Goal: Find specific page/section: Find specific page/section

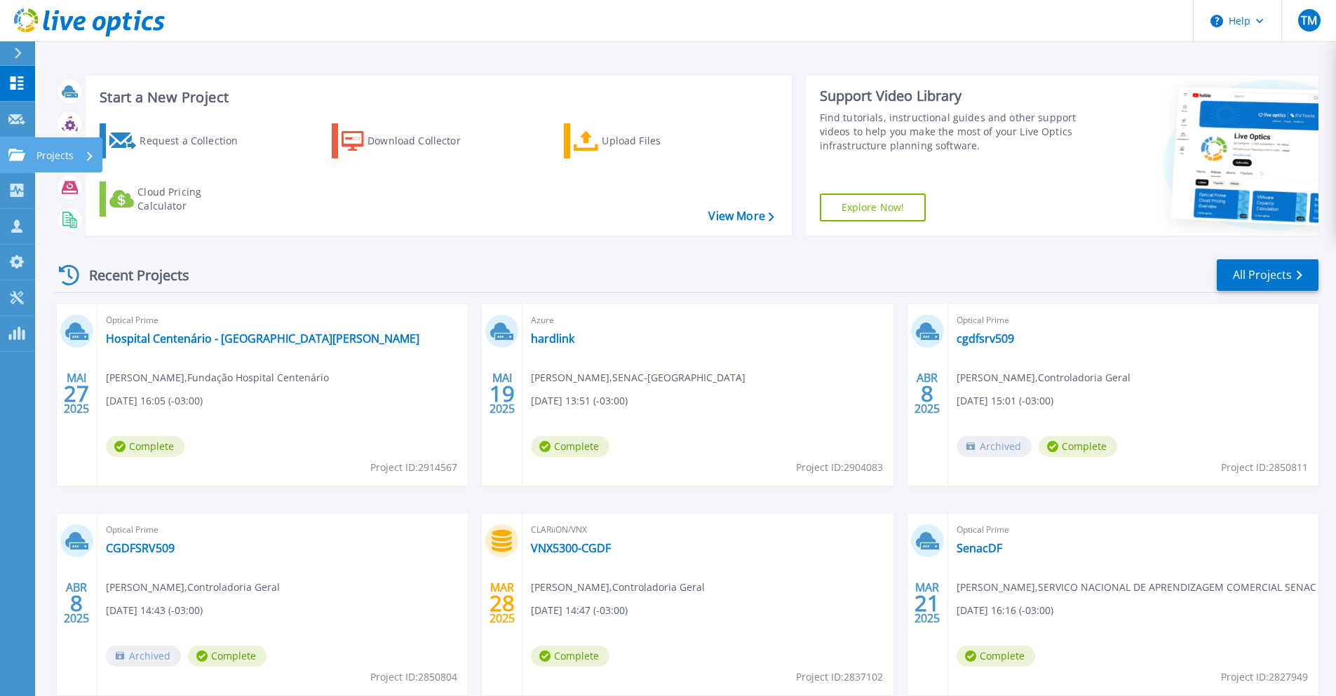
click at [11, 159] on icon at bounding box center [16, 155] width 17 height 12
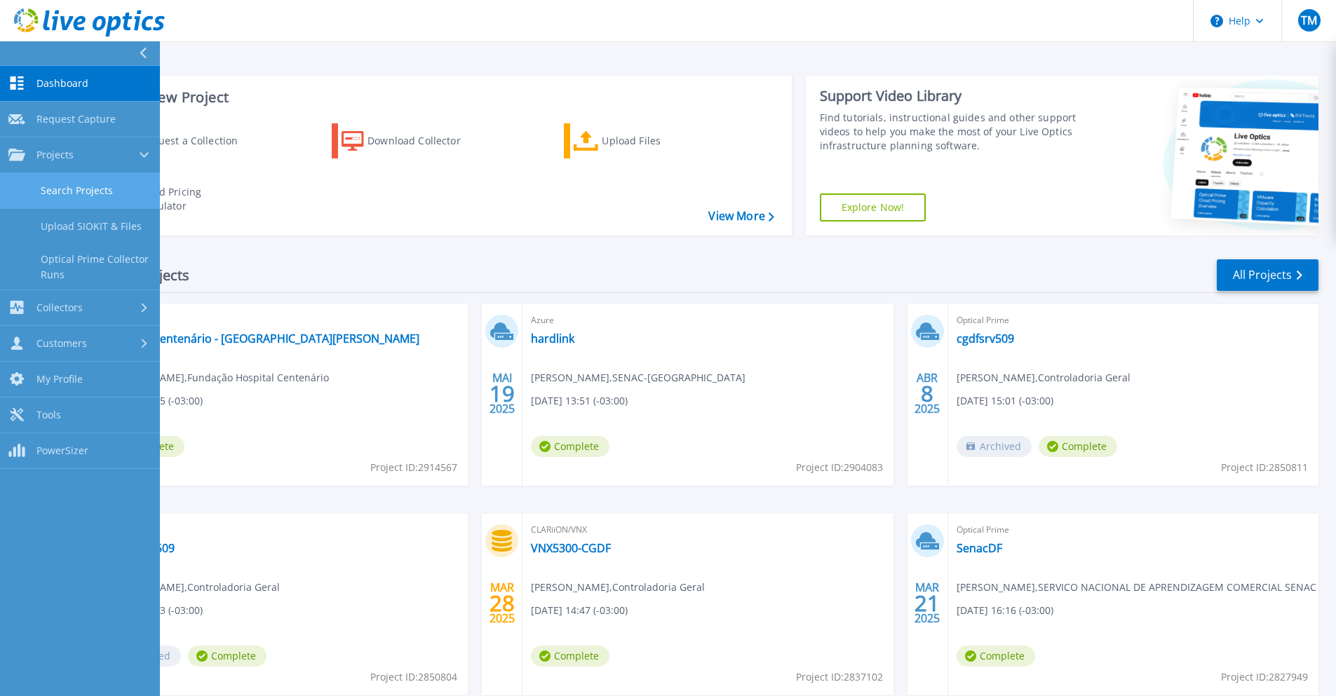
click at [65, 186] on link "Search Projects" at bounding box center [80, 191] width 160 height 36
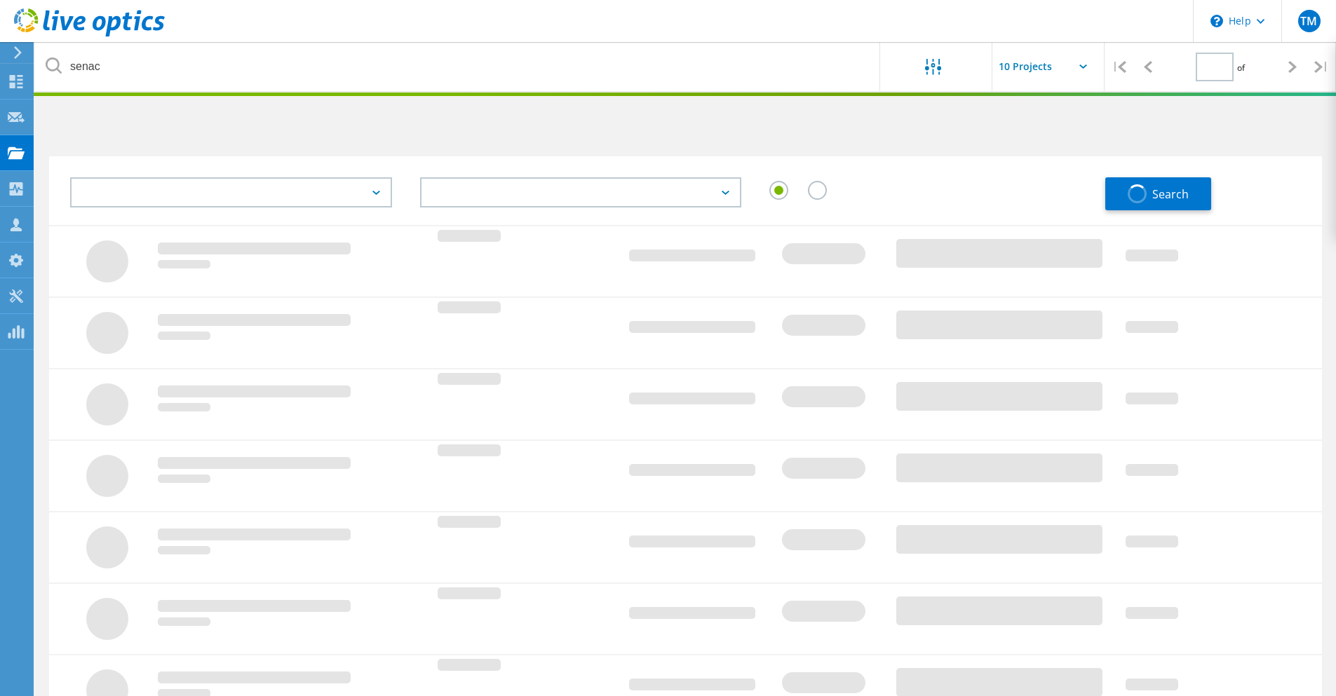
type input "1"
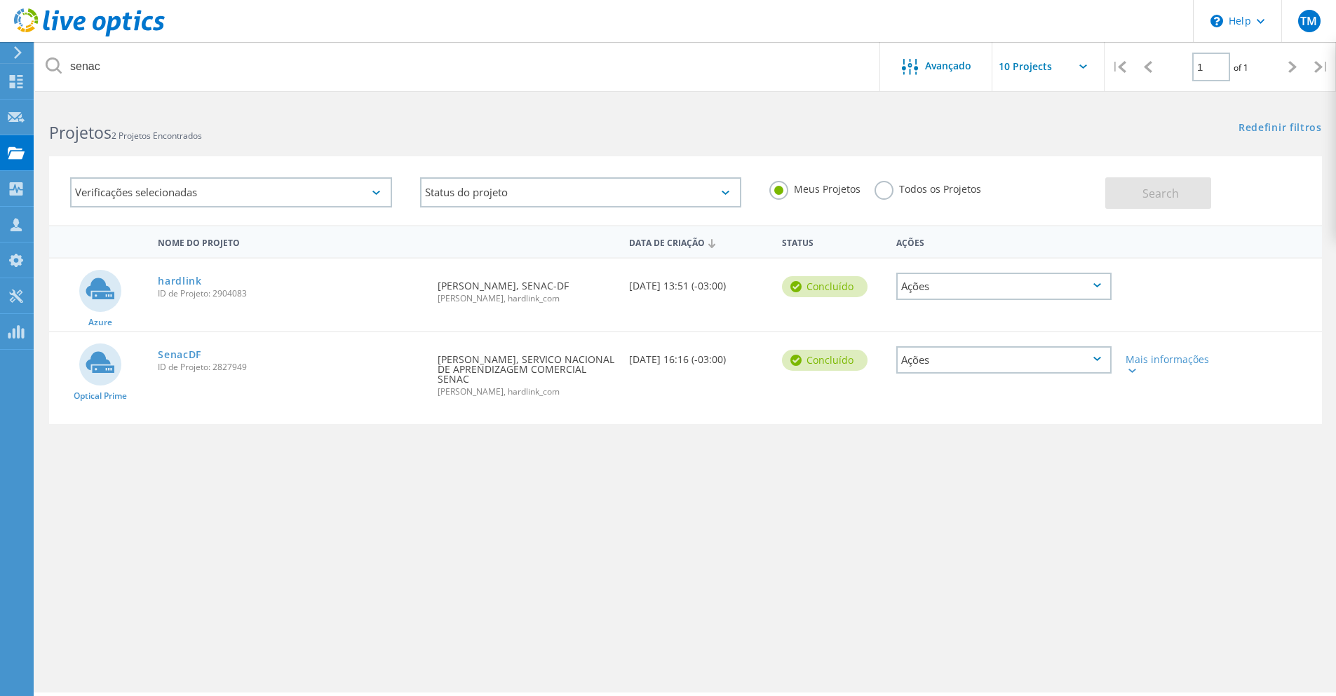
click at [895, 195] on div "Todos os Projetos" at bounding box center [927, 191] width 107 height 20
click at [874, 187] on label "Todos os Projetos" at bounding box center [927, 187] width 107 height 13
click at [0, 0] on input "Todos os Projetos" at bounding box center [0, 0] width 0 height 0
click at [1151, 191] on span "Search" at bounding box center [1160, 193] width 36 height 15
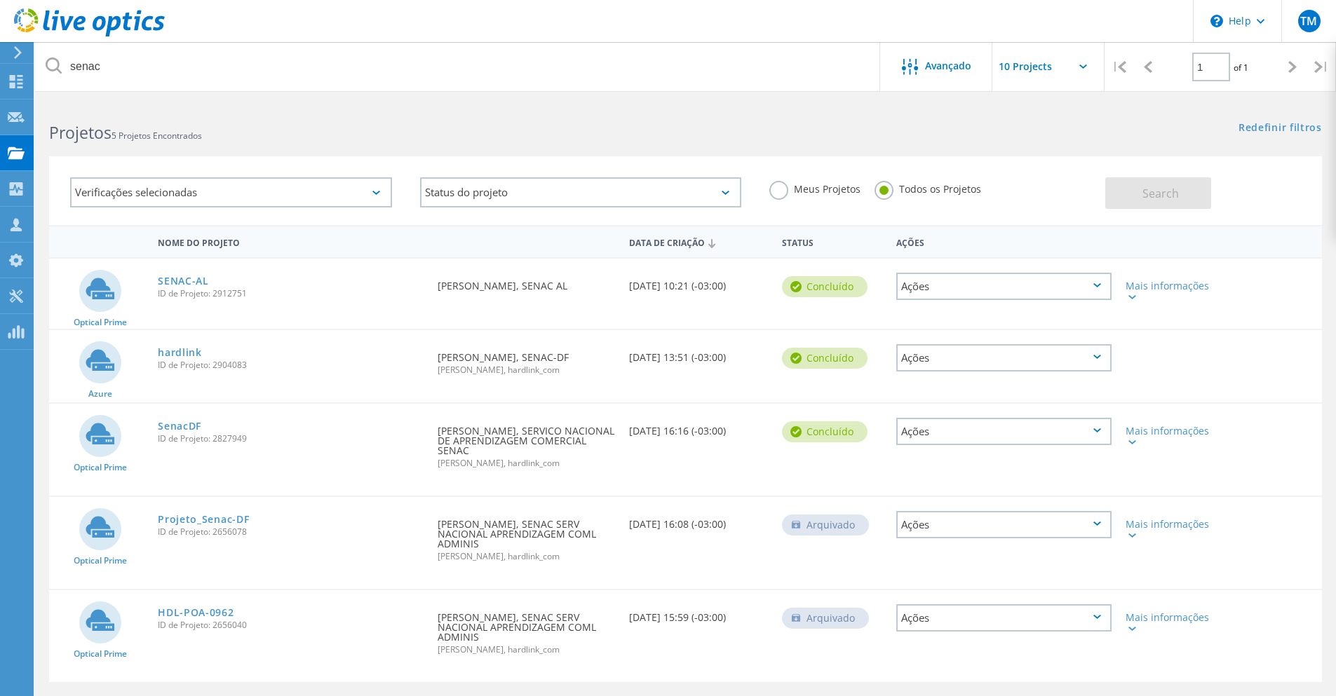
click at [182, 137] on span "5 Projetos Encontrados" at bounding box center [156, 136] width 90 height 12
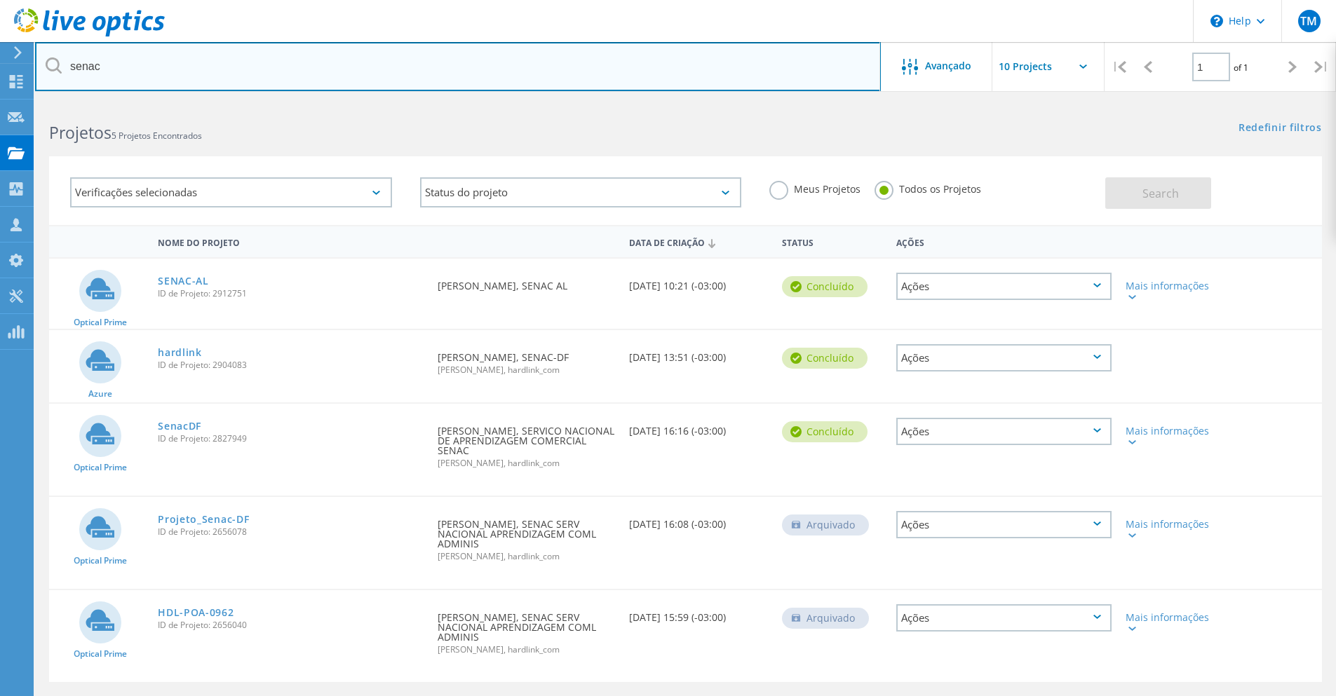
drag, startPoint x: 145, startPoint y: 70, endPoint x: 32, endPoint y: 63, distance: 113.8
click at [32, 102] on div "\n Help Explore Helpful Articles Contact Support TM Membro da equipe parceira d…" at bounding box center [668, 420] width 1336 height 637
type input "s"
type input "banrisul"
